Goal: Book appointment/travel/reservation

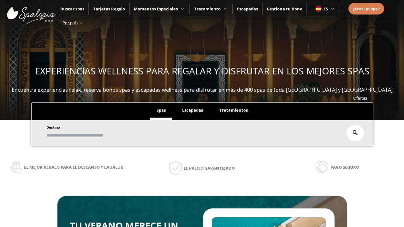
scroll to position [107, 0]
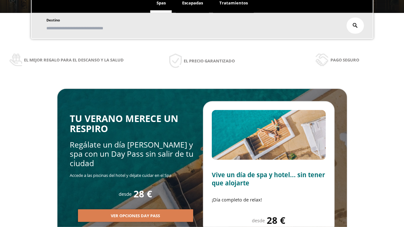
click at [192, 3] on span "Escapadas" at bounding box center [192, 3] width 21 height 6
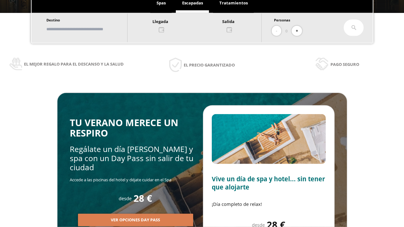
click at [89, 29] on input "text" at bounding box center [83, 29] width 79 height 11
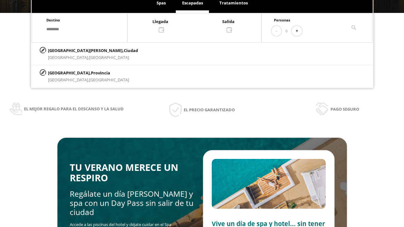
click at [201, 25] on div at bounding box center [194, 25] width 134 height 15
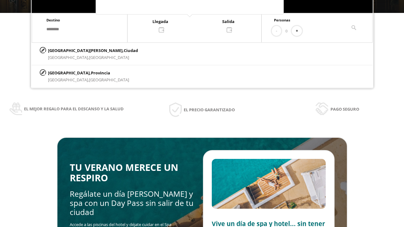
scroll to position [0, 0]
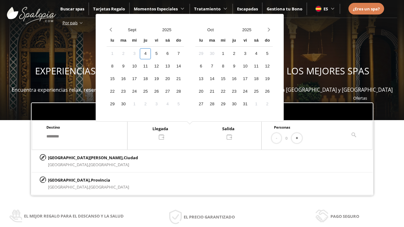
click at [173, 54] on div "6" at bounding box center [167, 53] width 11 height 11
click at [184, 54] on div "7" at bounding box center [178, 53] width 11 height 11
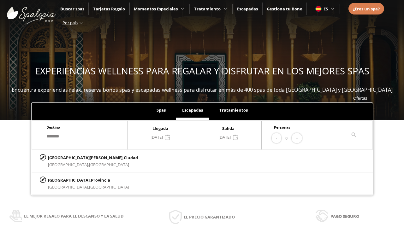
click at [299, 138] on button "+" at bounding box center [296, 138] width 10 height 10
click at [79, 157] on p "[GEOGRAPHIC_DATA][PERSON_NAME], [GEOGRAPHIC_DATA]" at bounding box center [93, 157] width 90 height 7
type input "**********"
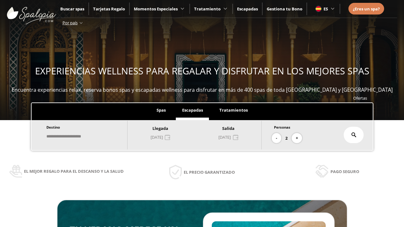
click at [354, 135] on icon at bounding box center [353, 134] width 5 height 5
